Goal: Find specific fact: Find specific fact

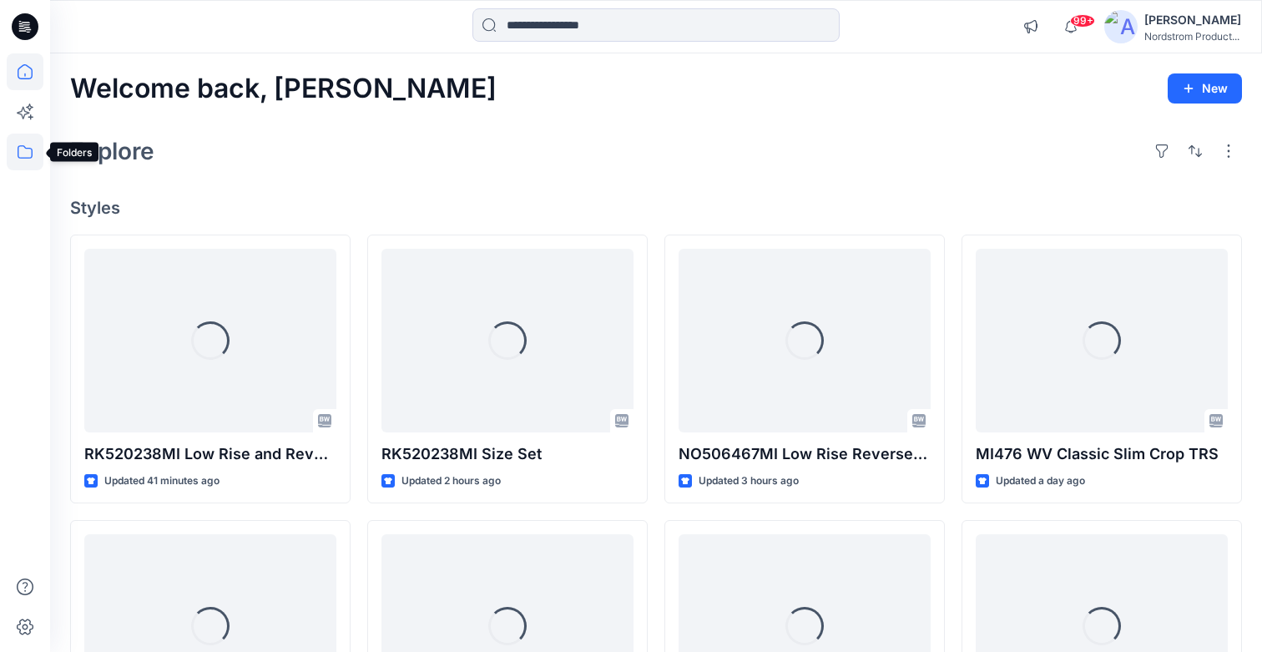
click at [26, 155] on icon at bounding box center [25, 152] width 37 height 37
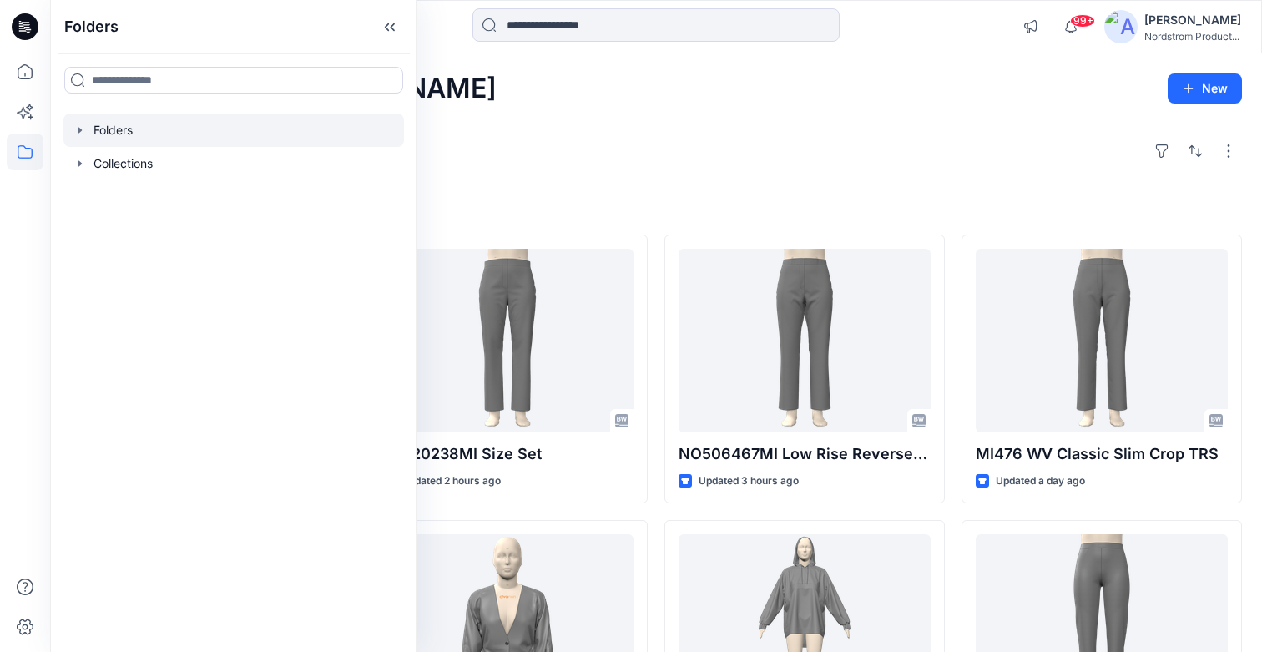
scroll to position [1, 0]
click at [105, 133] on div at bounding box center [233, 130] width 341 height 33
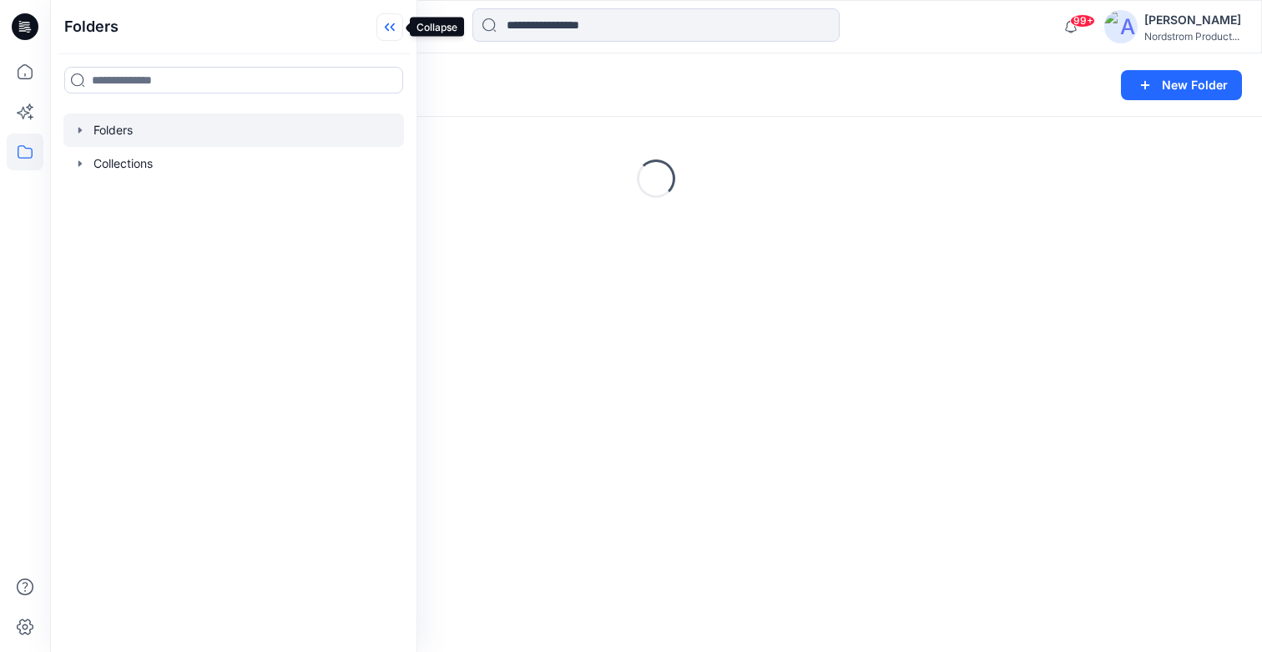
click at [393, 30] on icon at bounding box center [393, 27] width 4 height 8
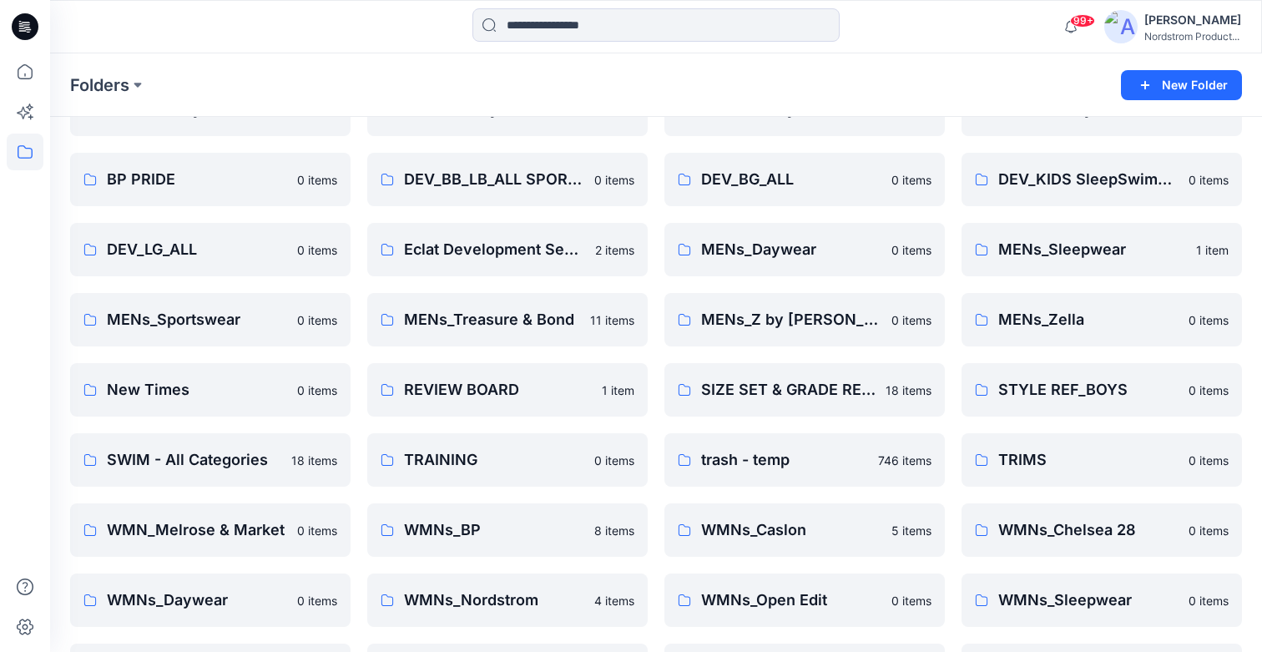
scroll to position [376, 0]
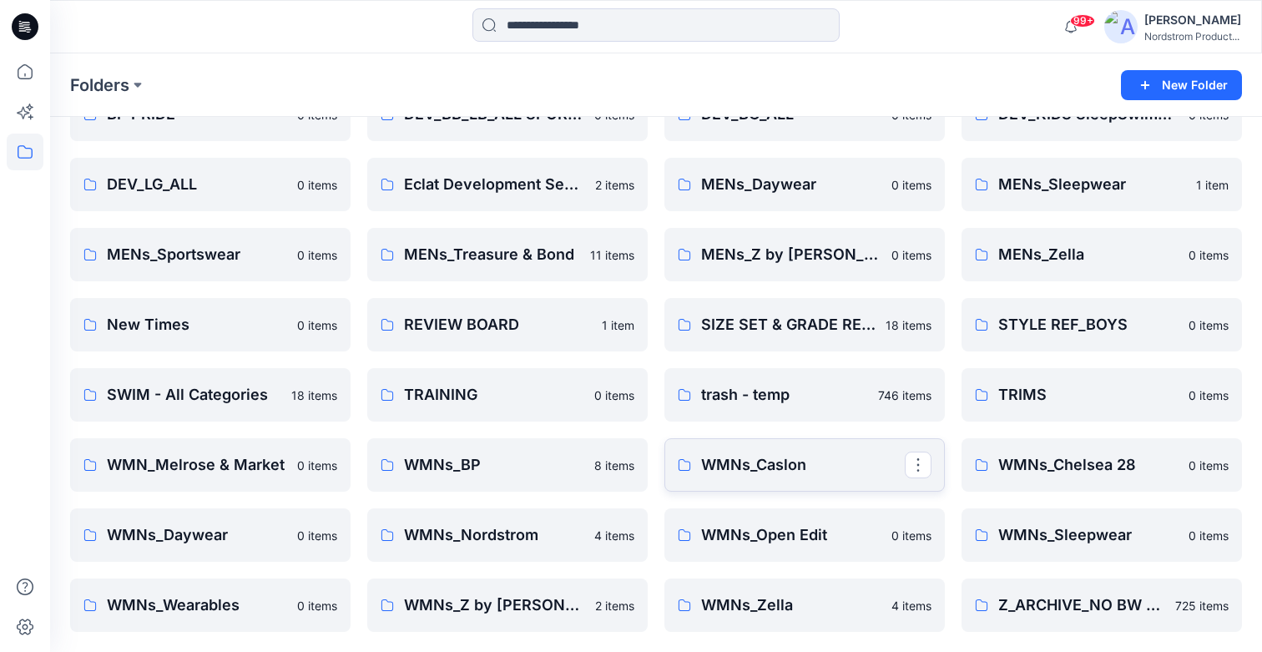
click at [769, 462] on p "WMNs_Caslon" at bounding box center [803, 464] width 204 height 23
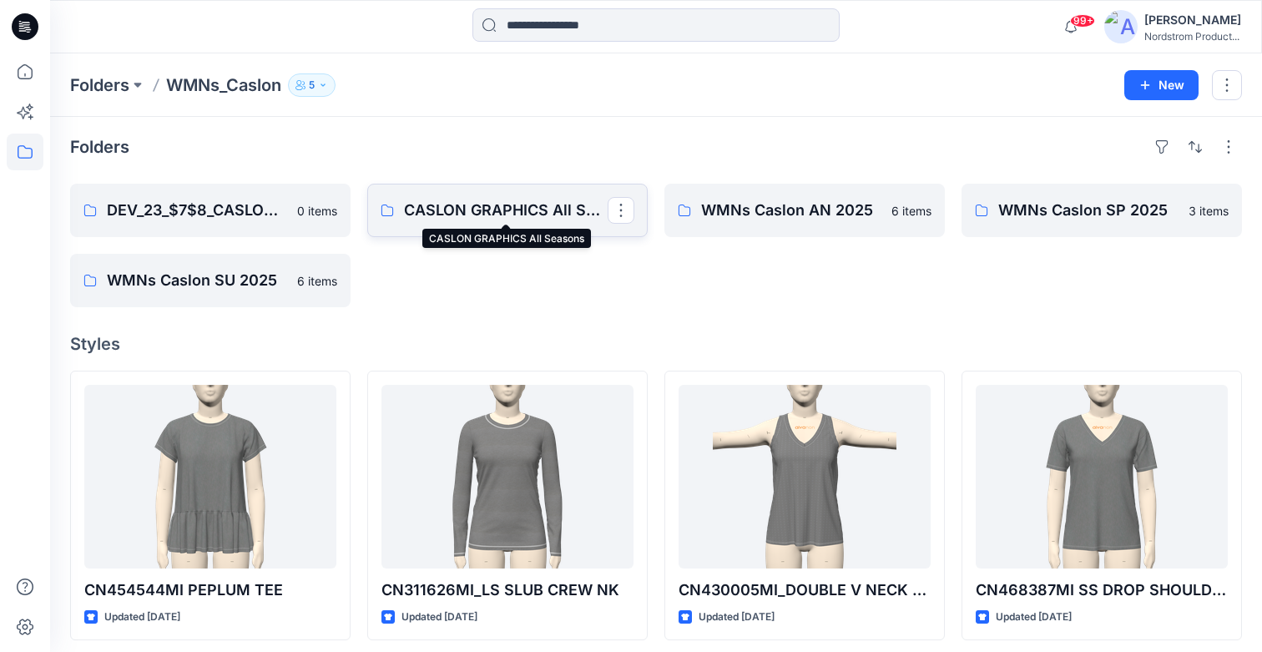
click at [487, 210] on p "CASLON GRAPHICS All Seasons" at bounding box center [506, 210] width 204 height 23
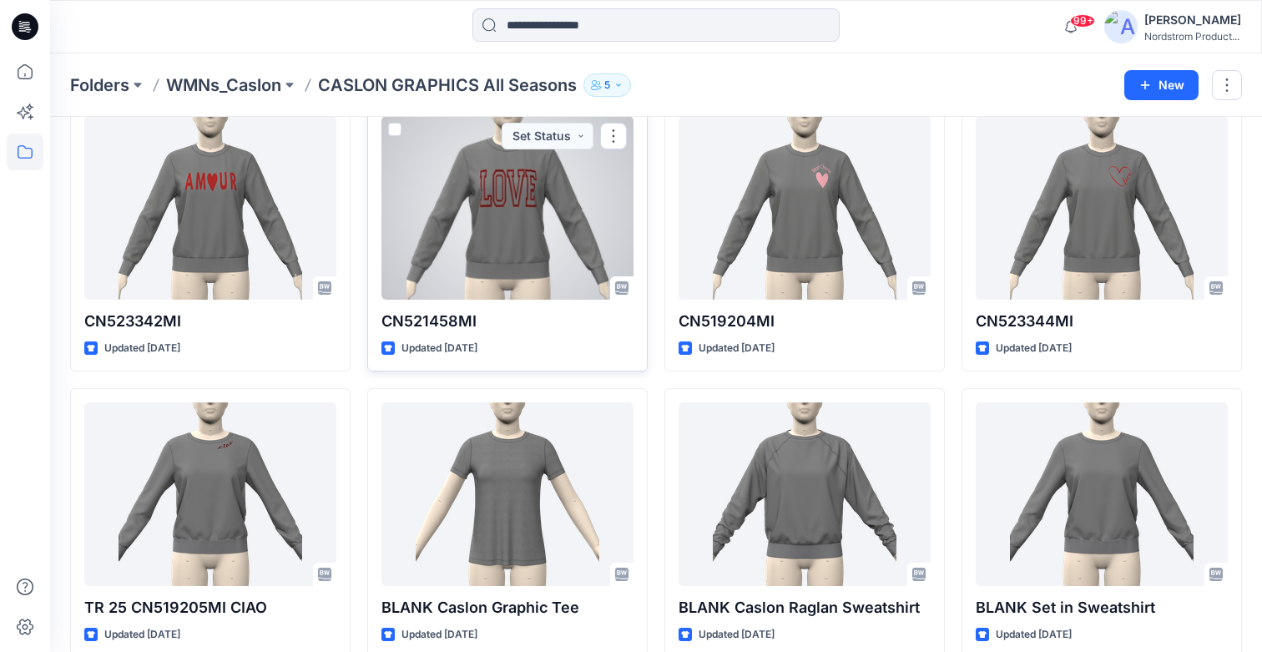
scroll to position [88, 0]
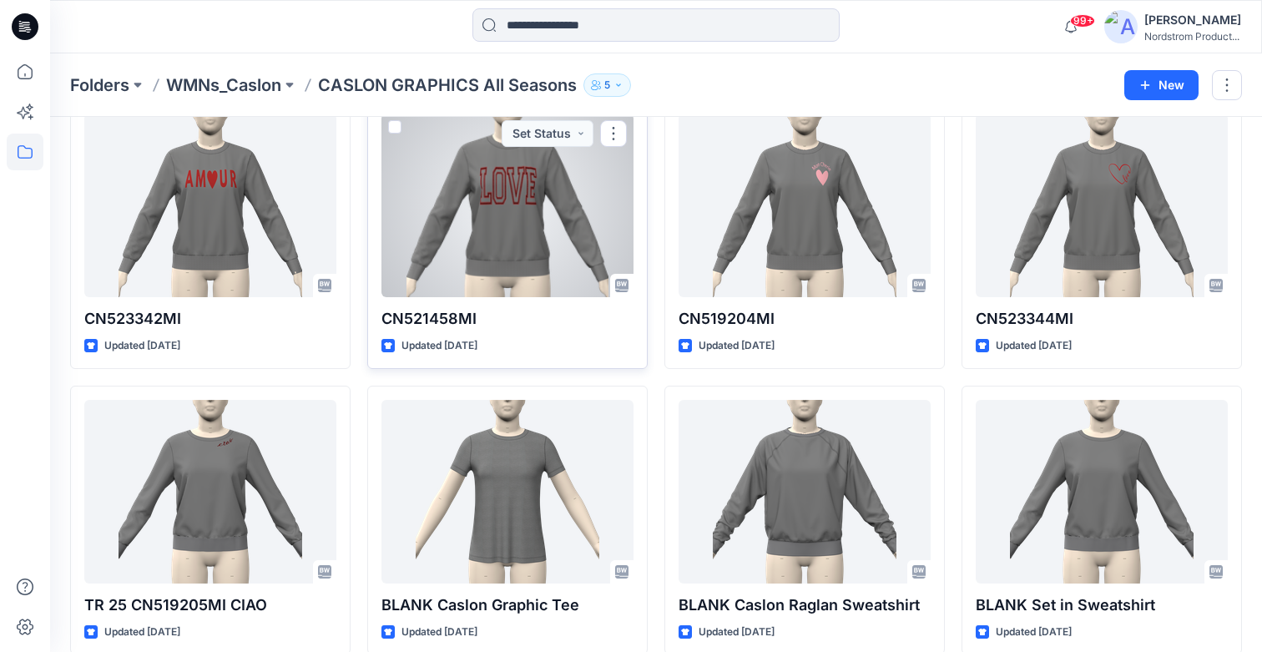
click at [538, 250] on div at bounding box center [507, 206] width 252 height 184
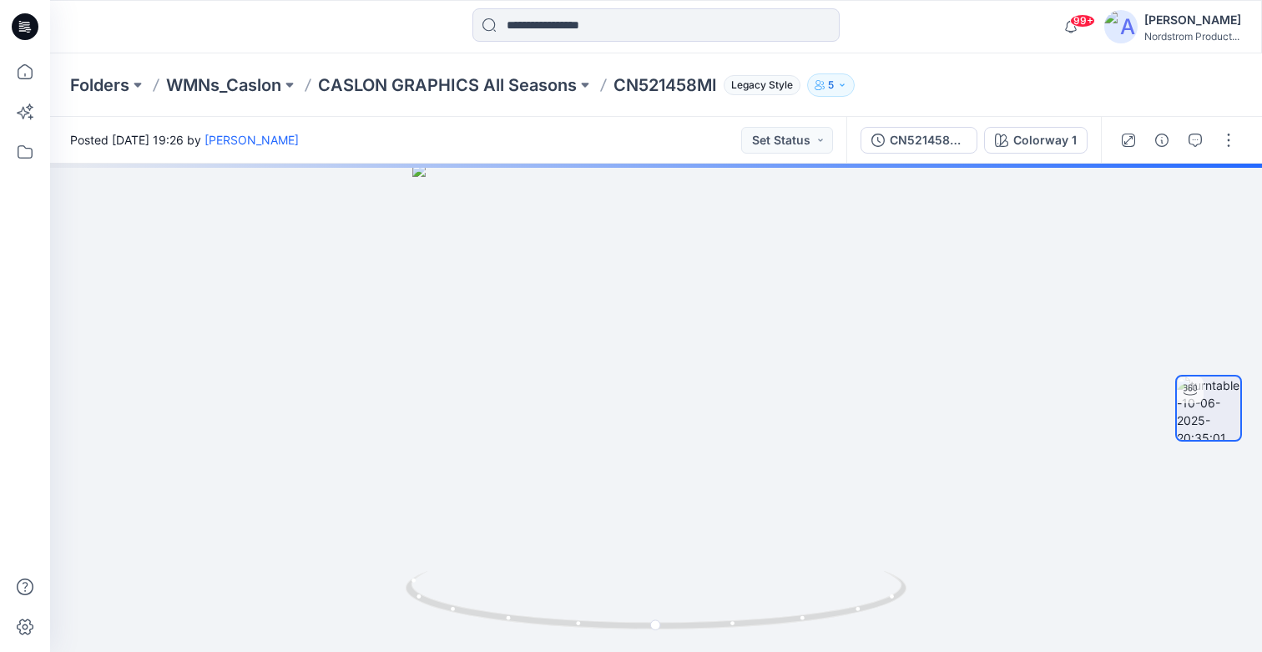
click at [657, 78] on p "CN521458MI" at bounding box center [666, 84] width 104 height 23
copy p "CN521458MI"
